Goal: Check status

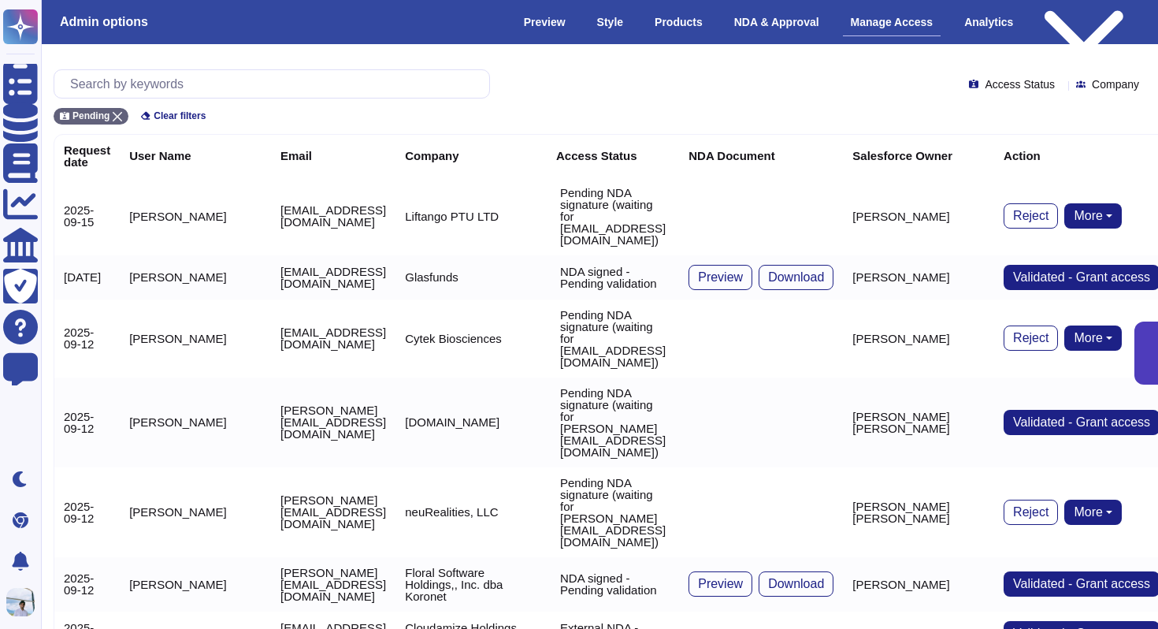
click at [116, 106] on div "Pending Clear filters" at bounding box center [600, 111] width 1092 height 26
click at [116, 110] on div "Pending" at bounding box center [91, 116] width 75 height 17
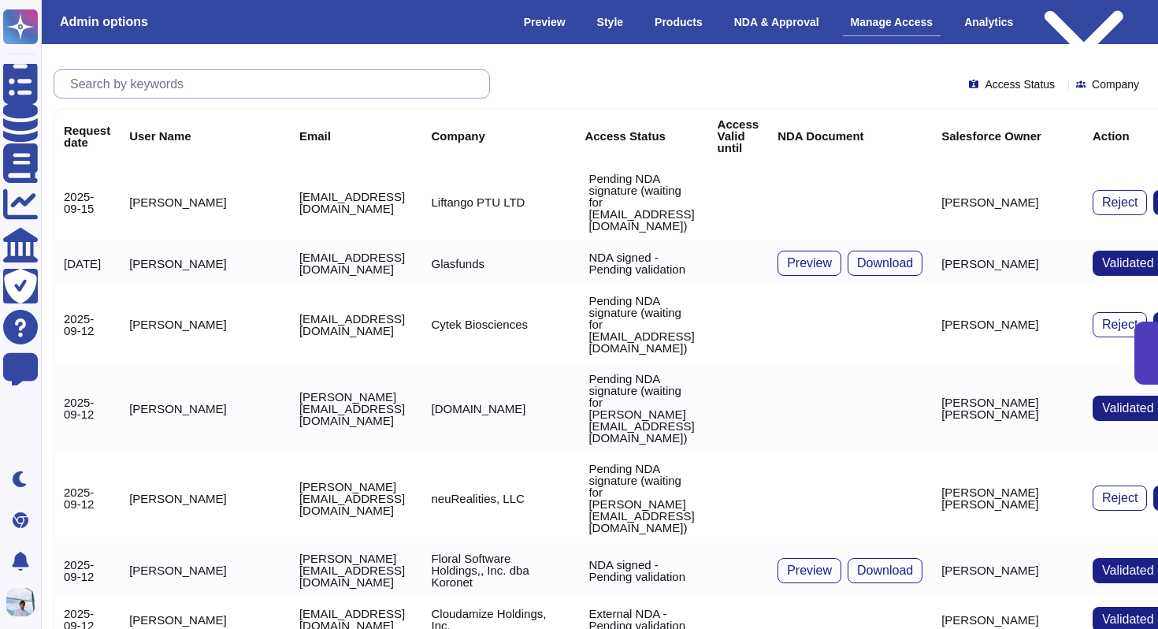
click at [128, 91] on input "text" at bounding box center [275, 84] width 427 height 28
paste input "[PERSON_NAME][EMAIL_ADDRESS][PERSON_NAME][DOMAIN_NAME]"
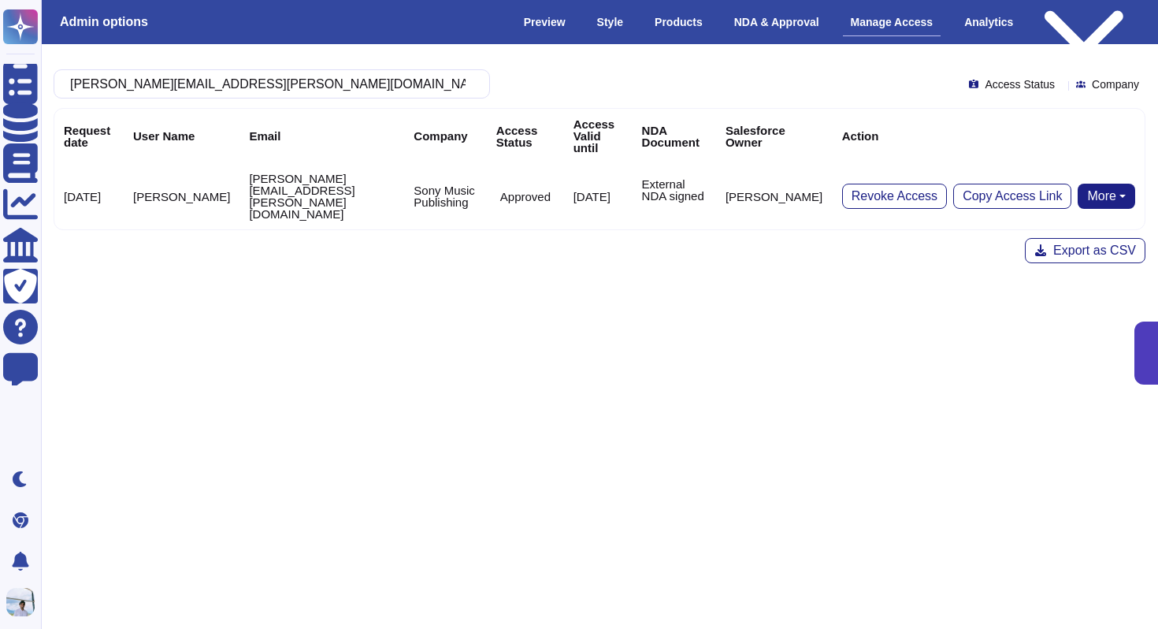
type input "[PERSON_NAME][EMAIL_ADDRESS][PERSON_NAME][DOMAIN_NAME]"
